Goal: Information Seeking & Learning: Learn about a topic

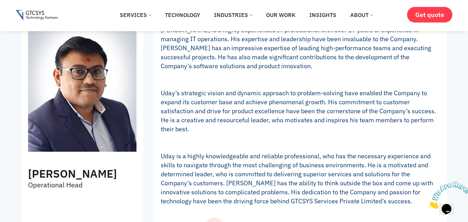
scroll to position [416, 0]
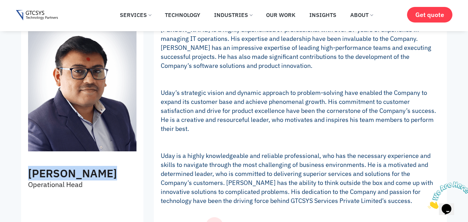
drag, startPoint x: 28, startPoint y: 176, endPoint x: 121, endPoint y: 172, distance: 93.0
click at [133, 174] on h3 "[PERSON_NAME]" at bounding box center [82, 174] width 109 height 14
click at [122, 169] on h3 "[PERSON_NAME]" at bounding box center [82, 174] width 109 height 14
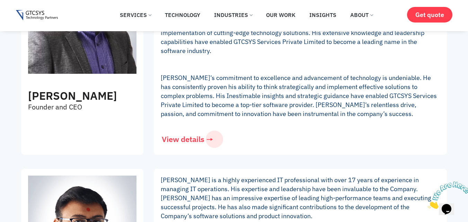
scroll to position [347, 0]
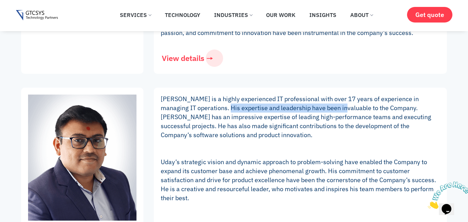
drag, startPoint x: 203, startPoint y: 109, endPoint x: 326, endPoint y: 109, distance: 122.7
click at [321, 108] on p "[PERSON_NAME] is a highly experienced IT professional with over 17 years of exp…" at bounding box center [300, 185] width 279 height 180
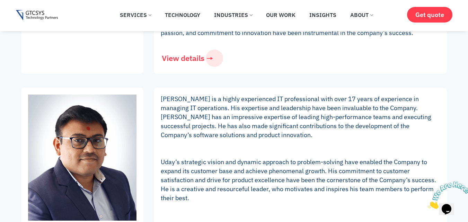
click at [359, 112] on p "[PERSON_NAME] is a highly experienced IT professional with over 17 years of exp…" at bounding box center [300, 185] width 279 height 180
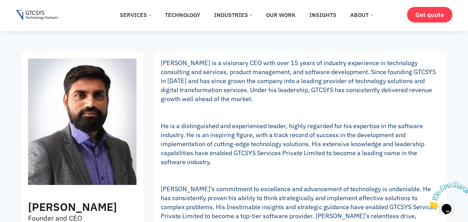
scroll to position [139, 0]
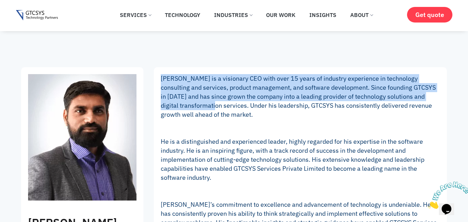
drag, startPoint x: 159, startPoint y: 79, endPoint x: 197, endPoint y: 105, distance: 45.4
click at [197, 105] on div "[PERSON_NAME] is a visionary CEO with over 15 years of industry experience in t…" at bounding box center [300, 174] width 293 height 214
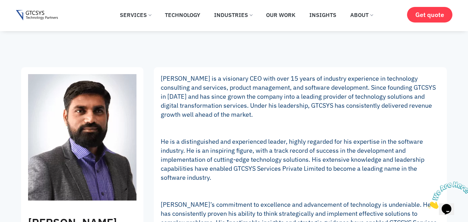
click at [307, 107] on p "[PERSON_NAME] is a visionary CEO with over 15 years of industry experience in t…" at bounding box center [300, 159] width 279 height 171
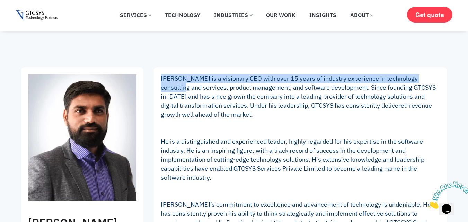
drag, startPoint x: 159, startPoint y: 78, endPoint x: 181, endPoint y: 84, distance: 22.9
click at [181, 84] on div "[PERSON_NAME] is a visionary CEO with over 15 years of industry experience in t…" at bounding box center [300, 174] width 293 height 214
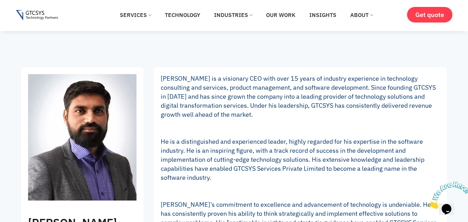
click at [254, 91] on p "[PERSON_NAME] is a visionary CEO with over 15 years of industry experience in t…" at bounding box center [300, 159] width 279 height 171
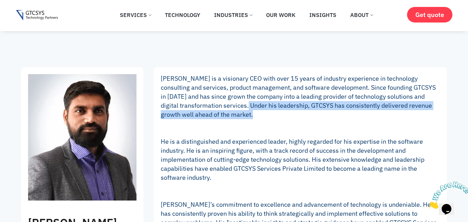
drag, startPoint x: 228, startPoint y: 105, endPoint x: 233, endPoint y: 111, distance: 7.6
click at [233, 111] on p "[PERSON_NAME] is a visionary CEO with over 15 years of industry experience in t…" at bounding box center [300, 159] width 279 height 171
click at [250, 113] on p "[PERSON_NAME] is a visionary CEO with over 15 years of industry experience in t…" at bounding box center [300, 159] width 279 height 171
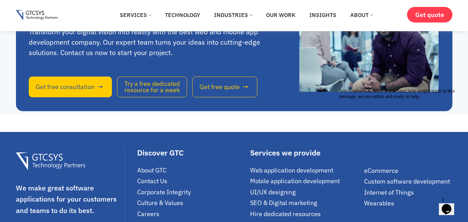
scroll to position [1664, 0]
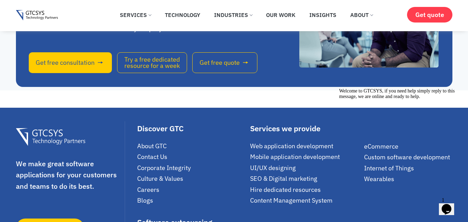
click at [339, 88] on icon "Chat attention grabber" at bounding box center [339, 88] width 0 height 0
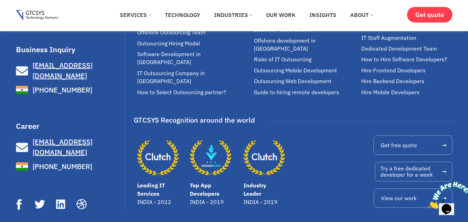
scroll to position [1883, 0]
drag, startPoint x: 464, startPoint y: 182, endPoint x: 888, endPoint y: 360, distance: 460.7
click at [428, 204] on icon "Close" at bounding box center [428, 207] width 0 height 6
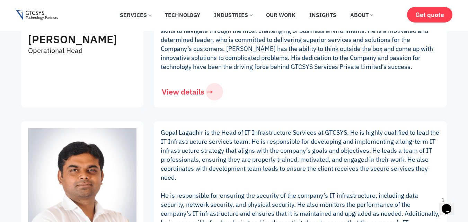
scroll to position [0, 0]
